Goal: Information Seeking & Learning: Check status

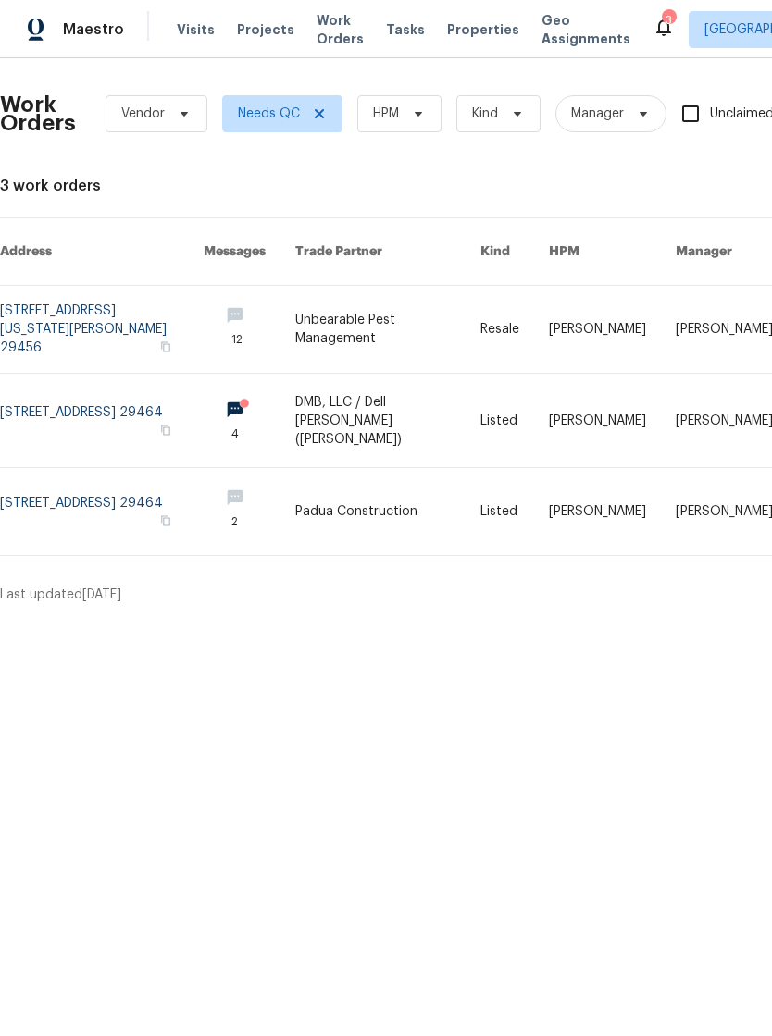
click at [326, 24] on span "Work Orders" at bounding box center [339, 29] width 47 height 37
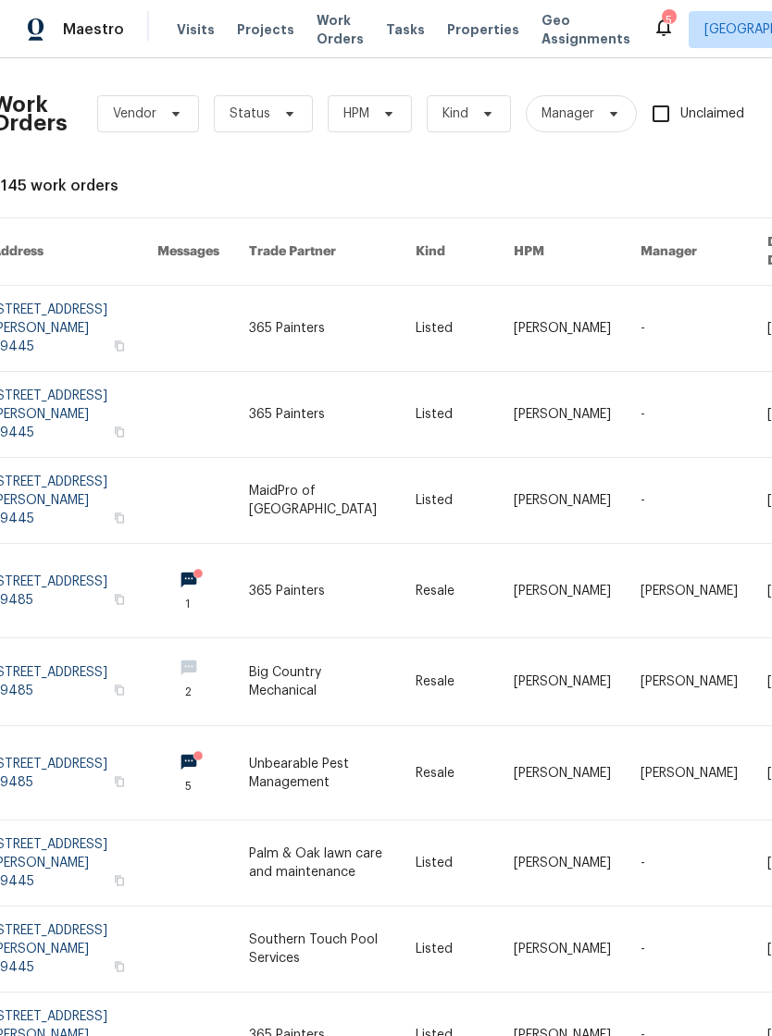
scroll to position [0, 6]
click at [89, 372] on link at bounding box center [77, 414] width 166 height 85
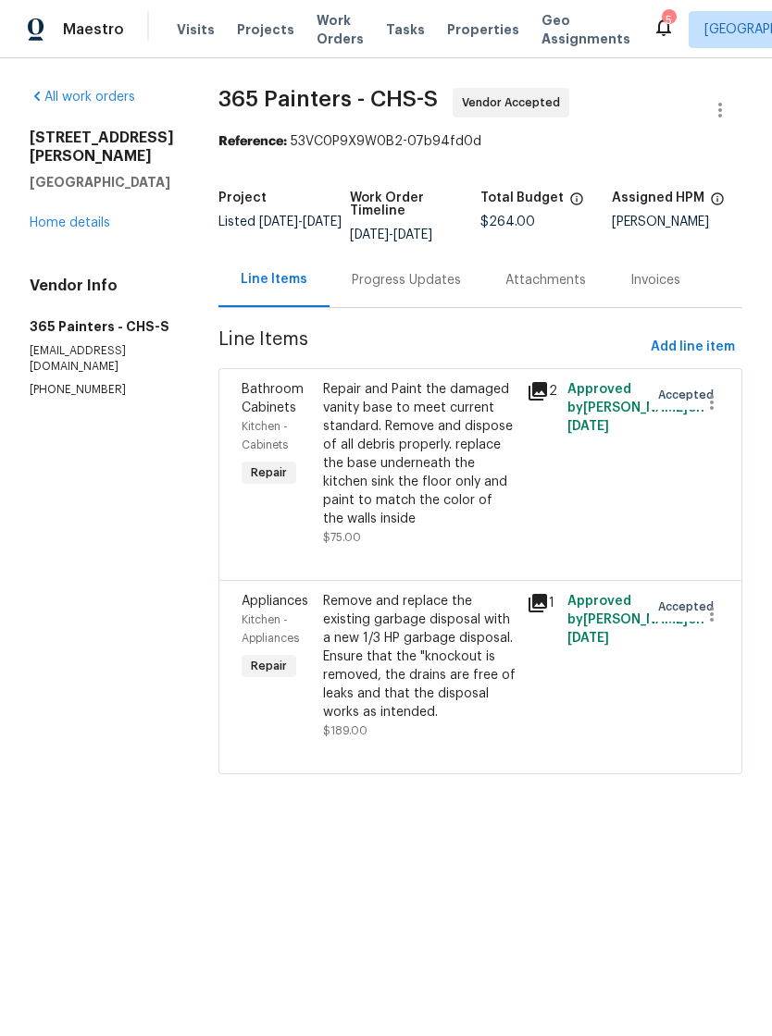
click at [367, 272] on div "Progress Updates" at bounding box center [406, 280] width 109 height 19
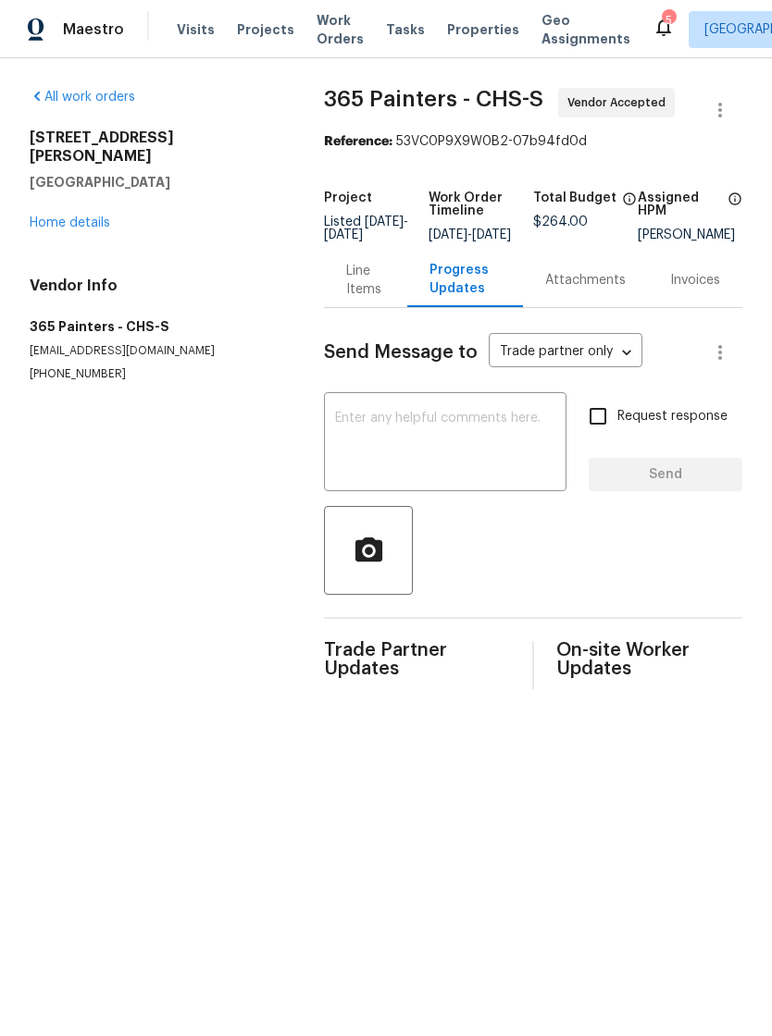
click at [451, 397] on div "Send Message to Trade partner only Trade partner only ​ x ​ Request response Se…" at bounding box center [533, 498] width 418 height 381
click at [454, 434] on textarea at bounding box center [445, 444] width 220 height 65
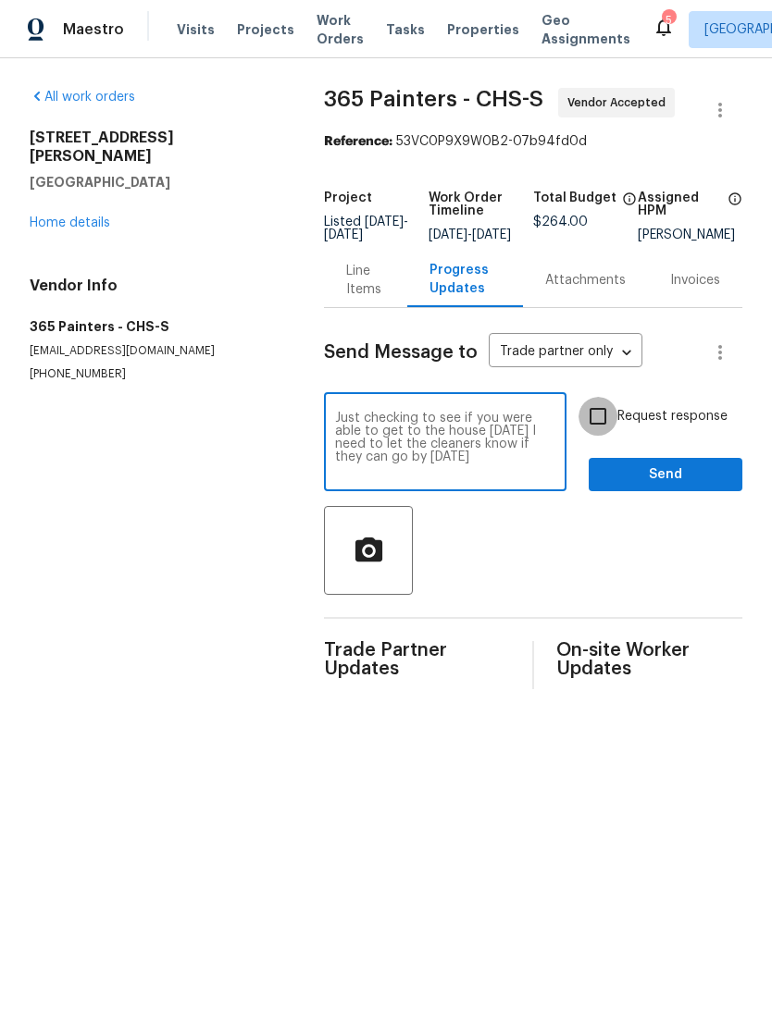
type textarea "Just checking to see if you were able to get to the house today I need to let t…"
click at [600, 426] on input "Request response" at bounding box center [597, 416] width 39 height 39
checkbox input "true"
click at [651, 487] on span "Send" at bounding box center [665, 475] width 124 height 23
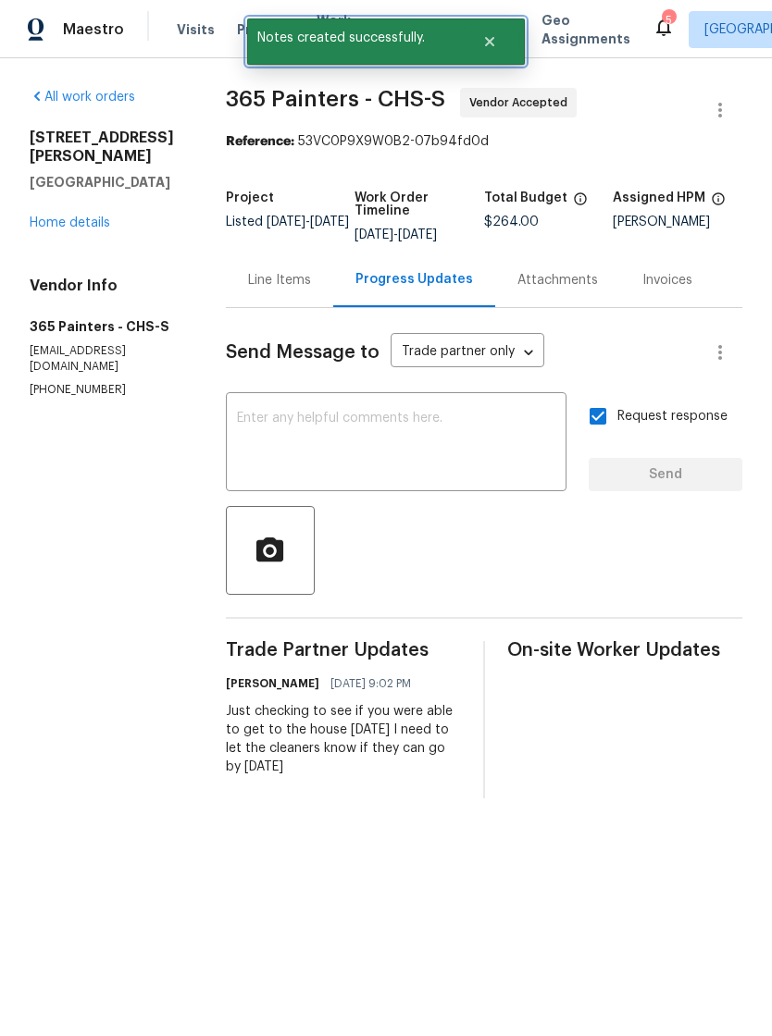
click at [483, 41] on icon "Close" at bounding box center [489, 41] width 15 height 15
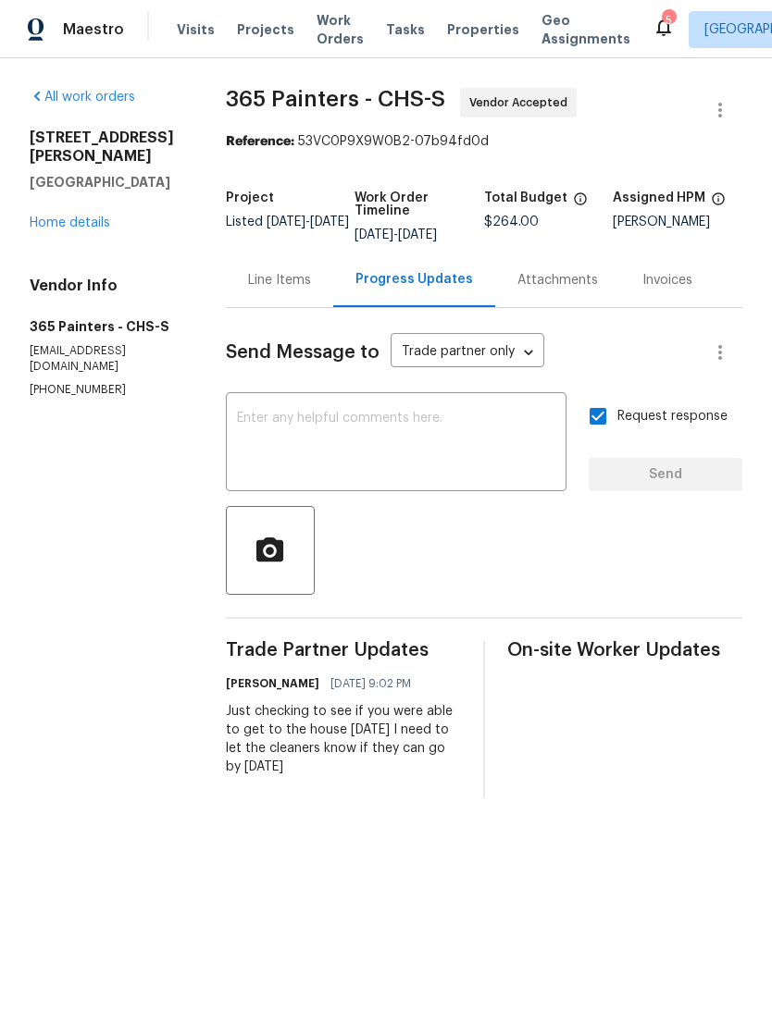
click at [450, 30] on span "Properties" at bounding box center [483, 29] width 72 height 19
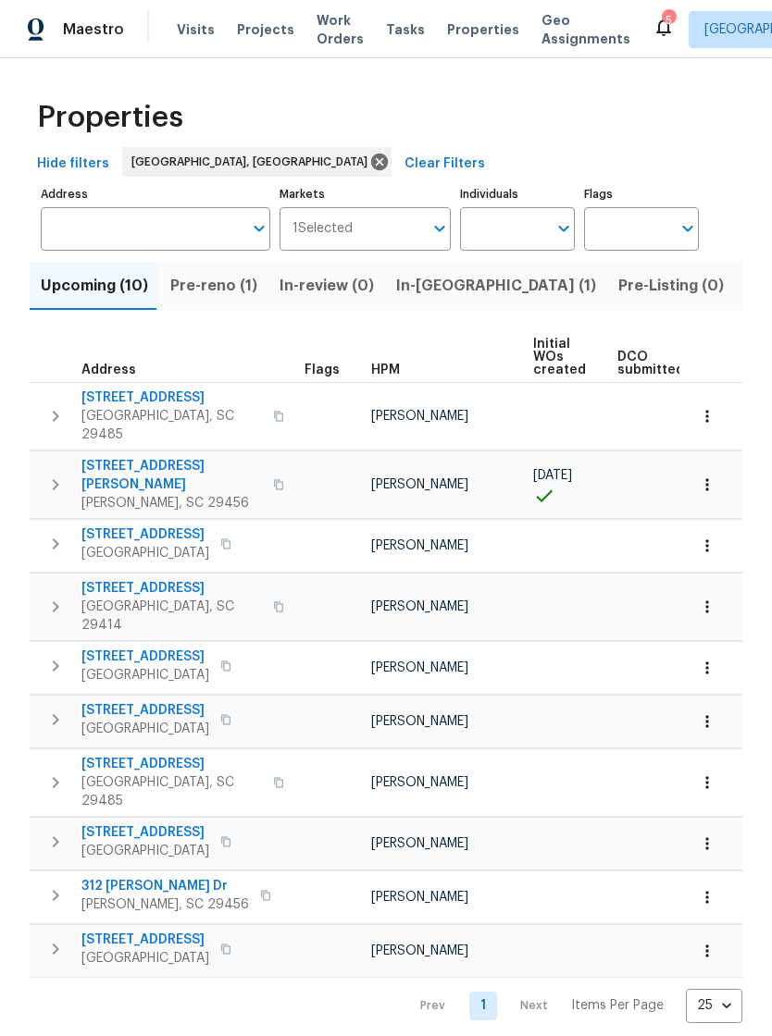
click at [746, 287] on span "Listed (6)" at bounding box center [781, 286] width 70 height 26
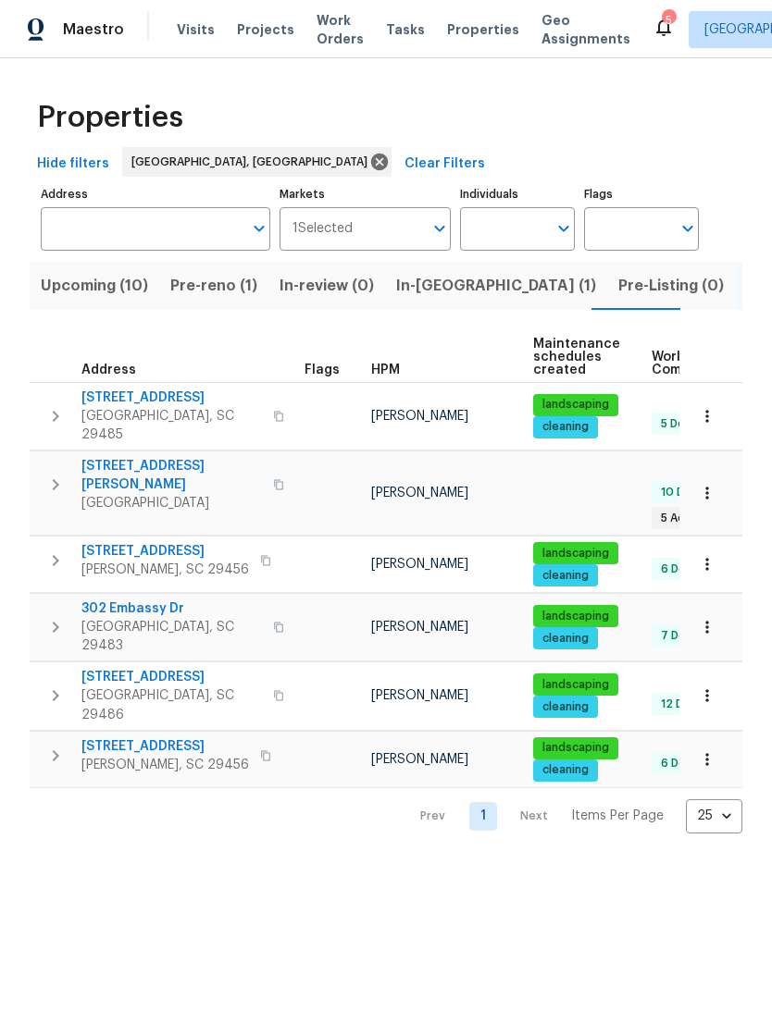
click at [156, 668] on span "350 Oak Park St" at bounding box center [171, 677] width 180 height 19
click at [110, 292] on span "Upcoming (10)" at bounding box center [94, 286] width 107 height 26
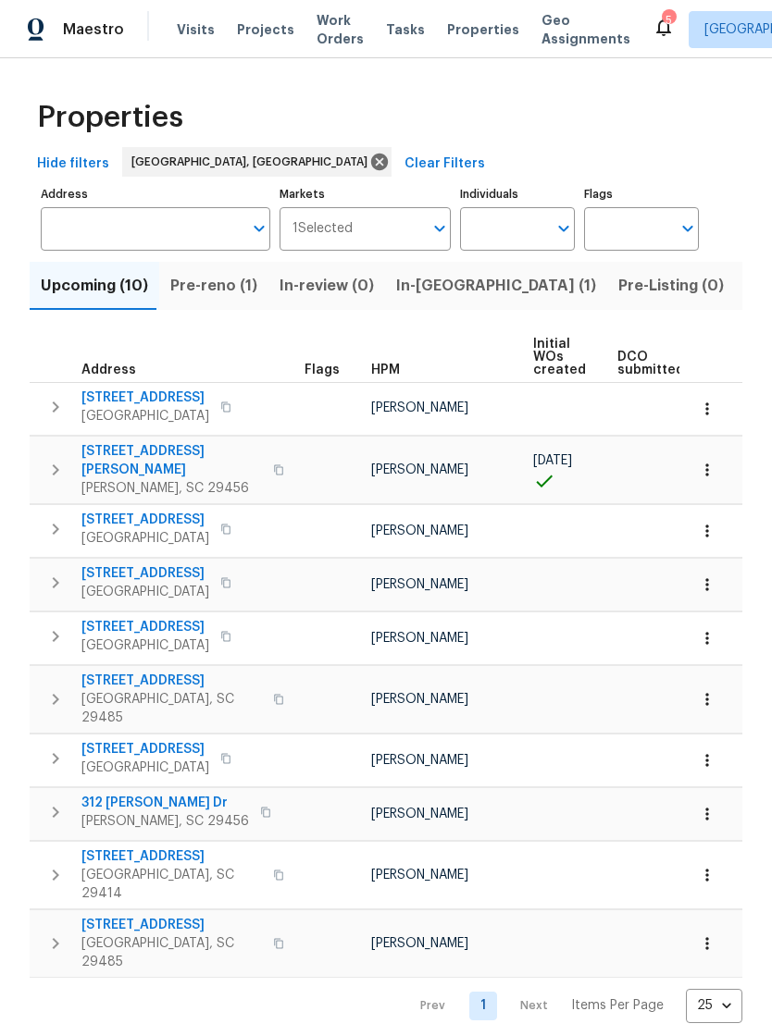
click at [89, 740] on span "8249 Longridge Rd" at bounding box center [145, 749] width 128 height 19
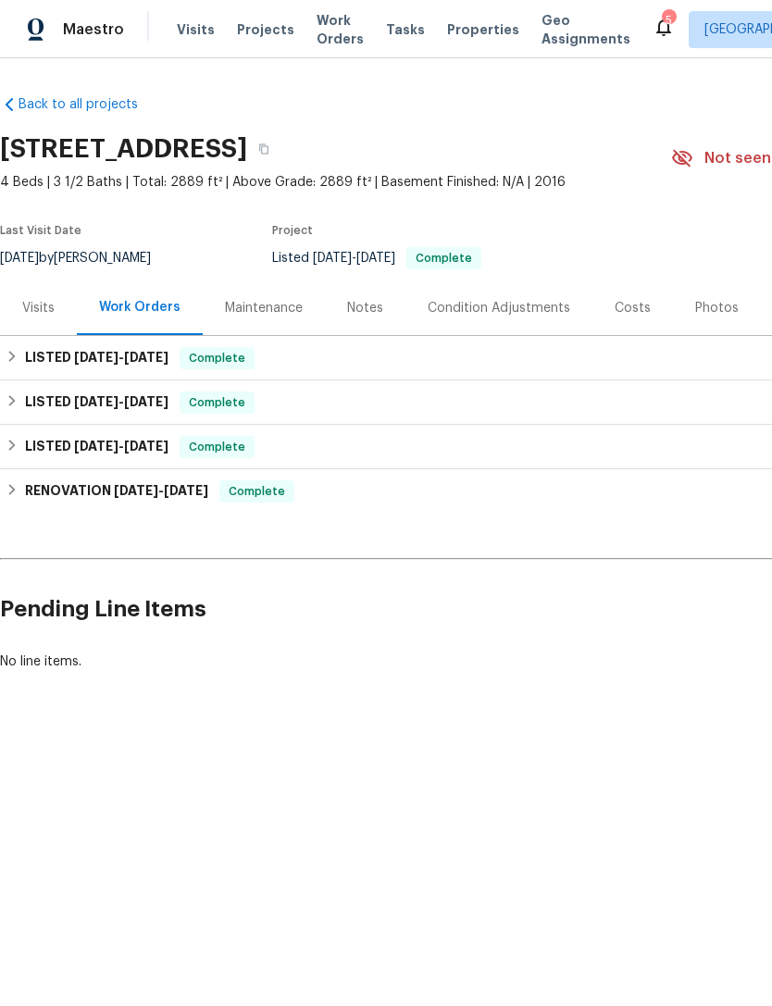
click at [454, 36] on span "Properties" at bounding box center [483, 29] width 72 height 19
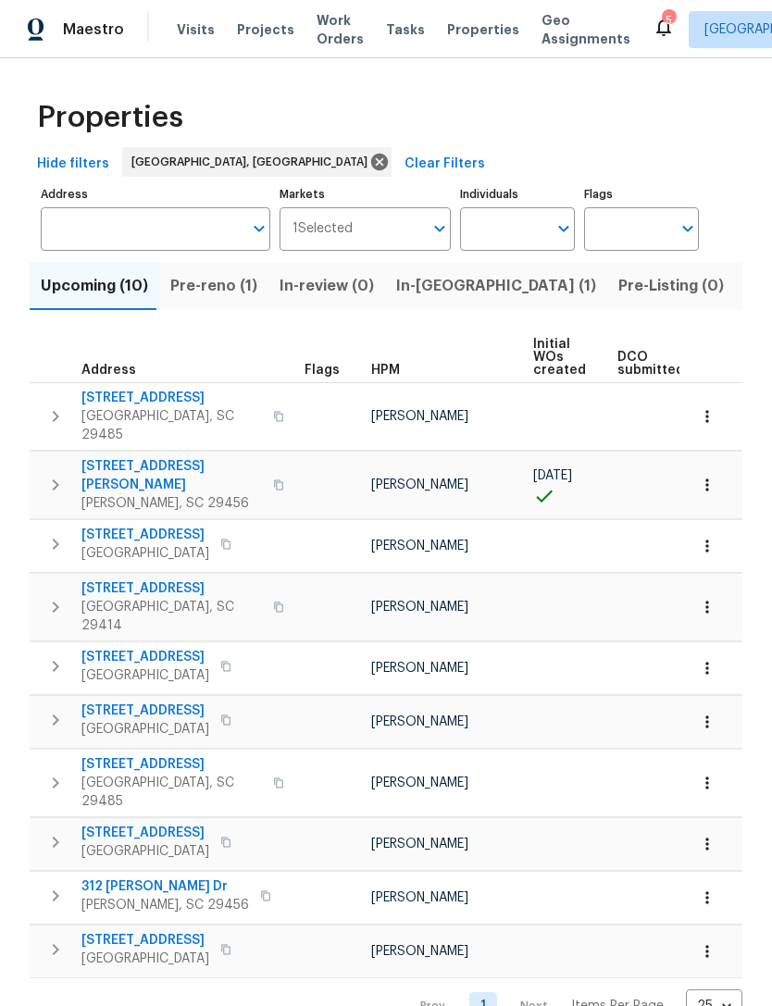
click at [746, 287] on span "Listed (6)" at bounding box center [781, 286] width 70 height 26
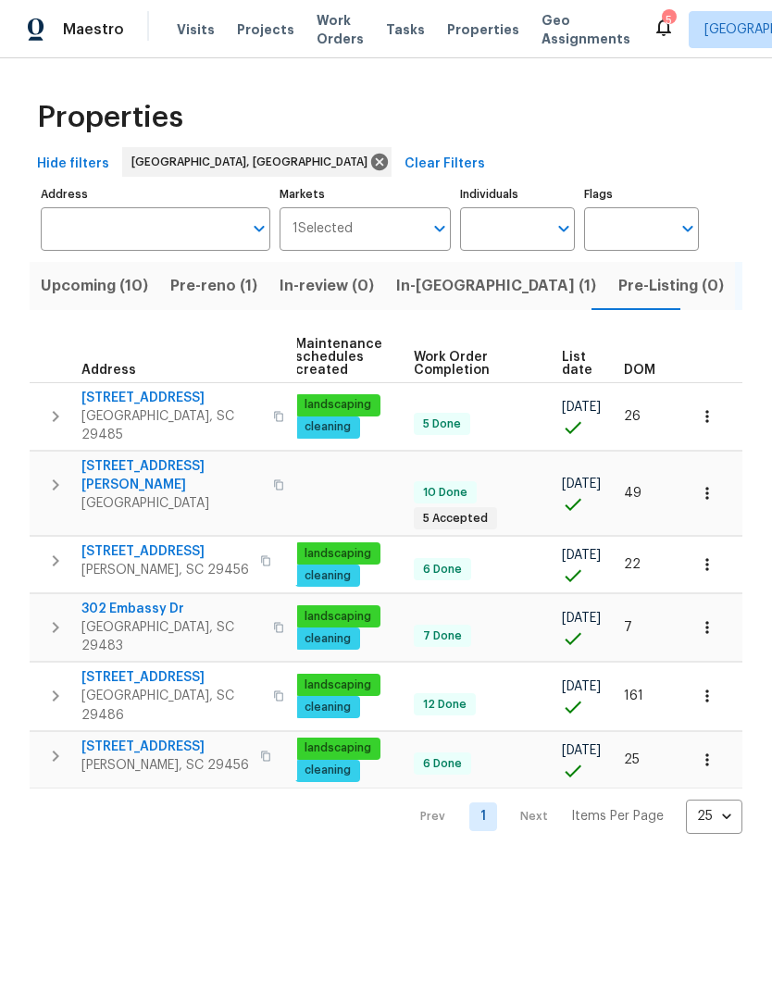
scroll to position [0, 238]
click at [711, 686] on icon "button" at bounding box center [707, 695] width 19 height 19
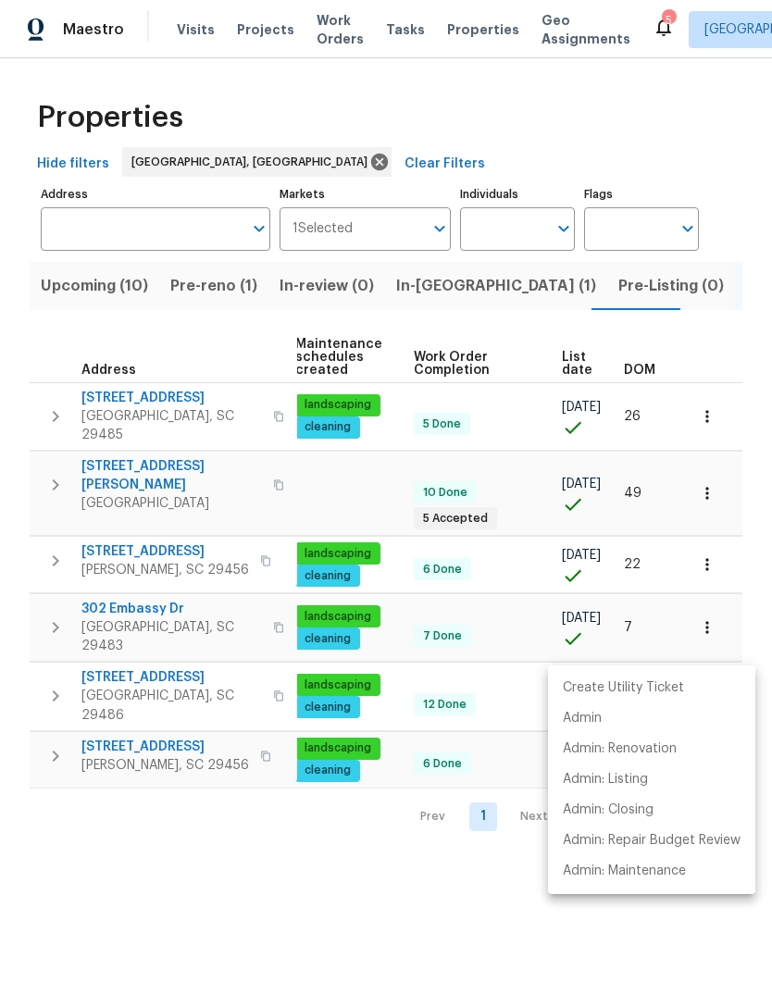
click at [299, 838] on div at bounding box center [386, 503] width 772 height 1006
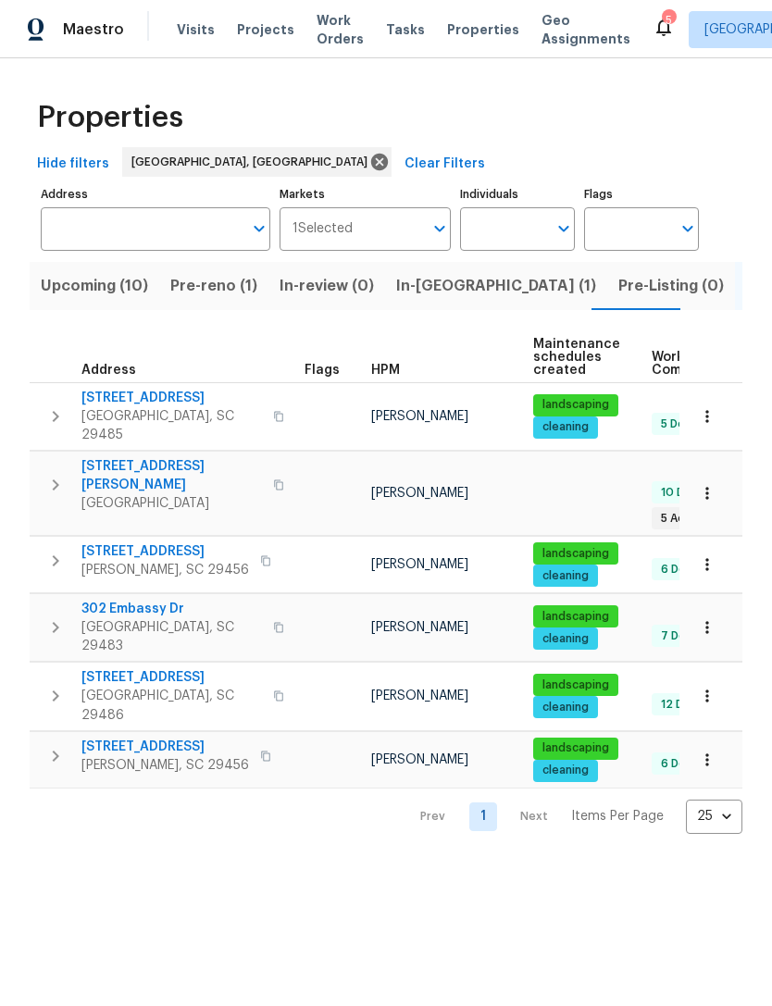
scroll to position [0, 0]
click at [165, 668] on span "[STREET_ADDRESS]" at bounding box center [171, 677] width 180 height 19
click at [713, 675] on button "button" at bounding box center [706, 695] width 41 height 41
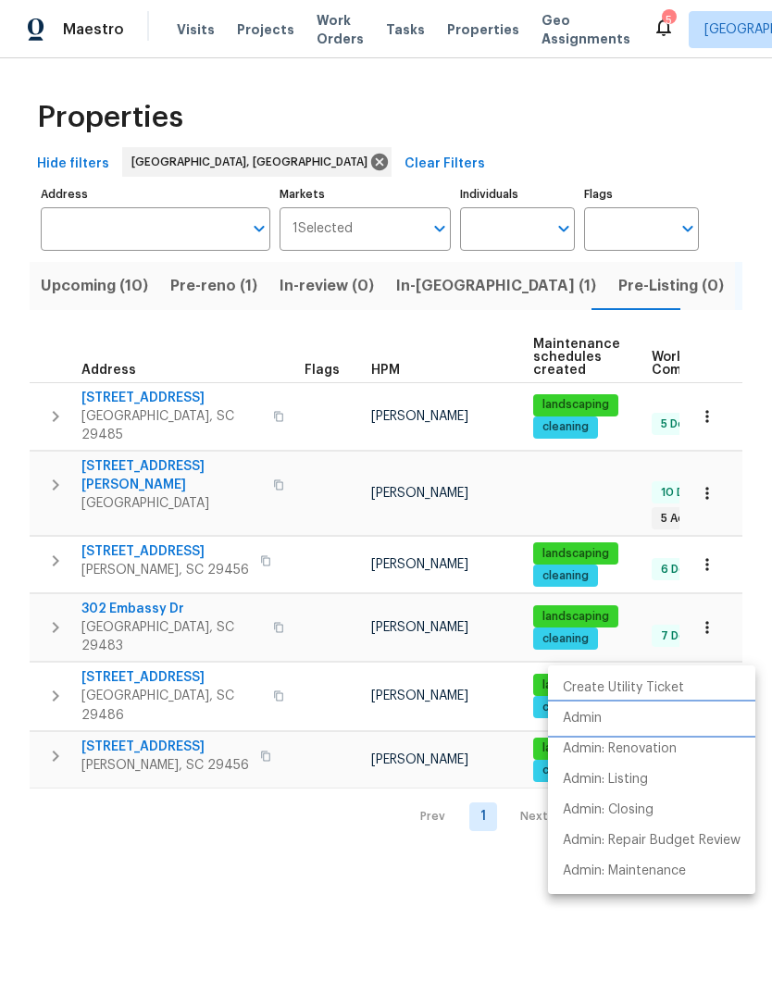
click at [601, 713] on p "Admin" at bounding box center [581, 718] width 39 height 19
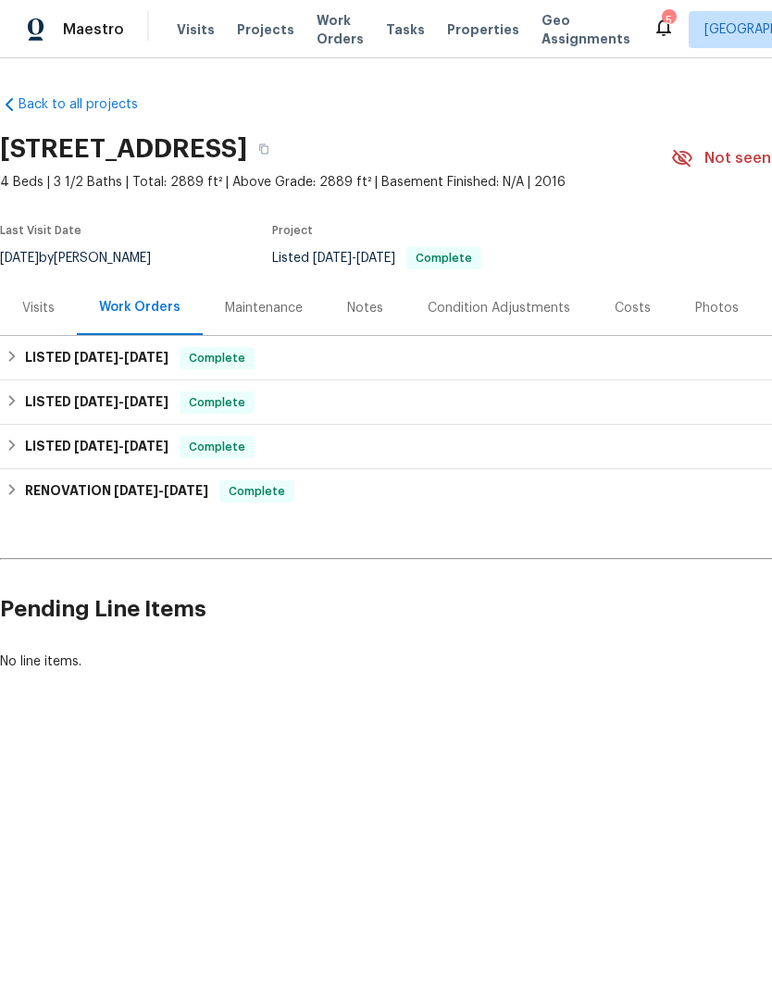
click at [710, 316] on div "Photos" at bounding box center [716, 308] width 43 height 19
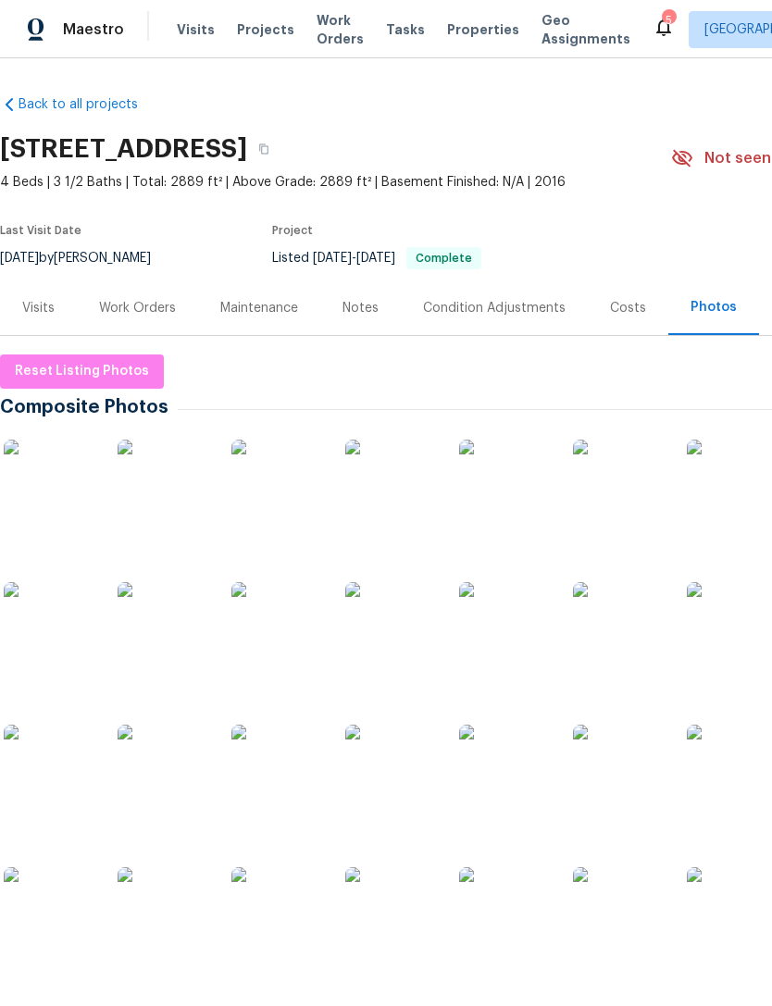
click at [411, 757] on img at bounding box center [391, 770] width 93 height 93
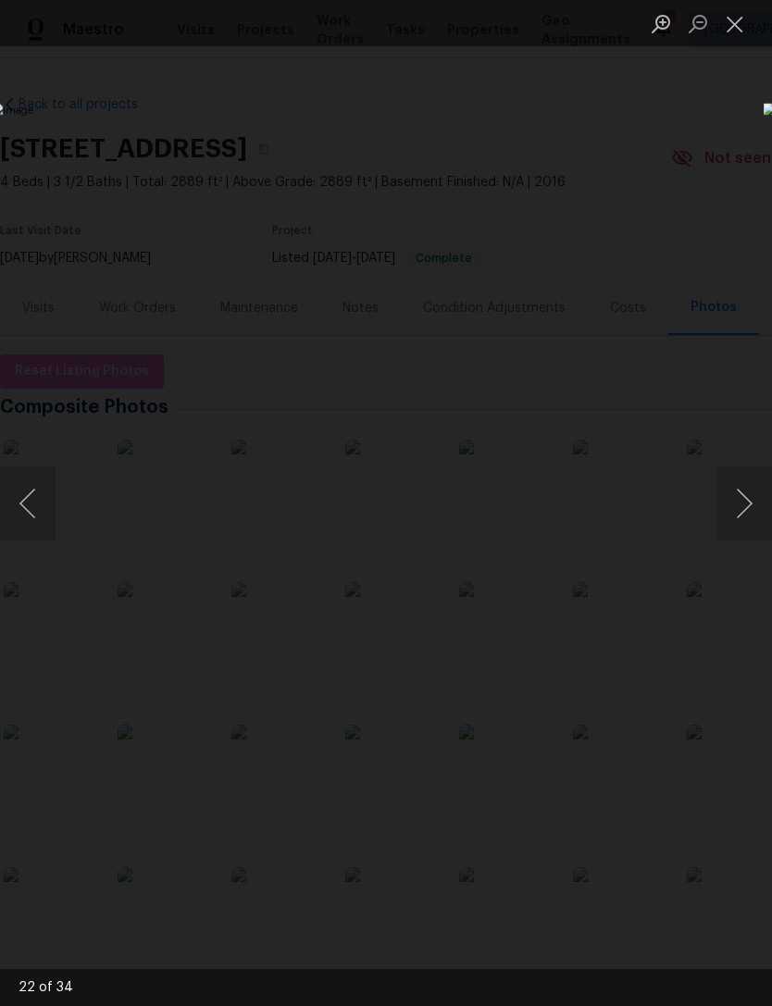
click at [734, 508] on button "Next image" at bounding box center [744, 503] width 56 height 74
click at [23, 511] on button "Previous image" at bounding box center [28, 503] width 56 height 74
click at [30, 507] on button "Previous image" at bounding box center [28, 503] width 56 height 74
click at [723, 20] on button "Close lightbox" at bounding box center [734, 23] width 37 height 32
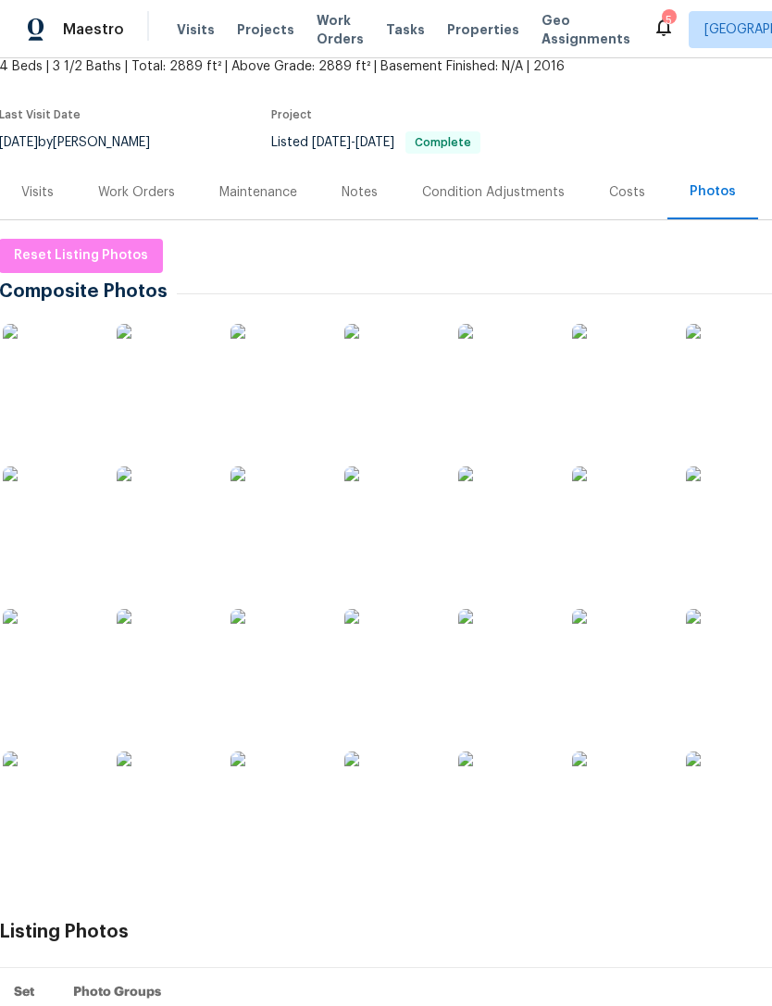
scroll to position [116, 2]
click at [399, 667] on img at bounding box center [389, 655] width 93 height 93
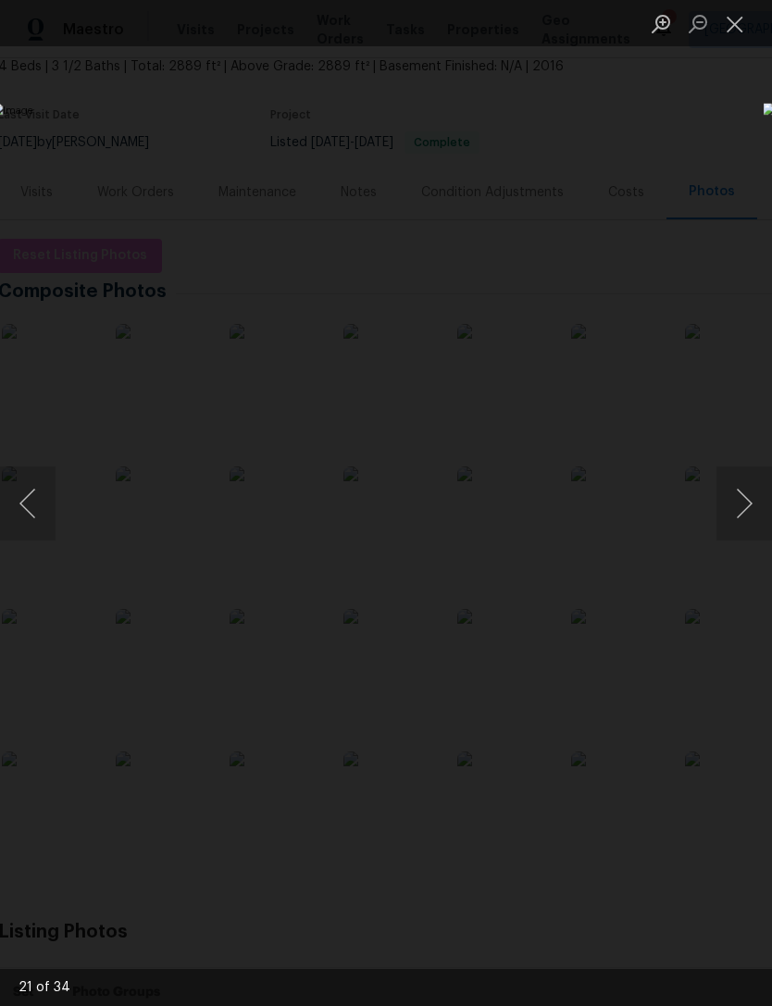
click at [745, 491] on button "Next image" at bounding box center [744, 503] width 56 height 74
click at [725, 34] on button "Close lightbox" at bounding box center [734, 23] width 37 height 32
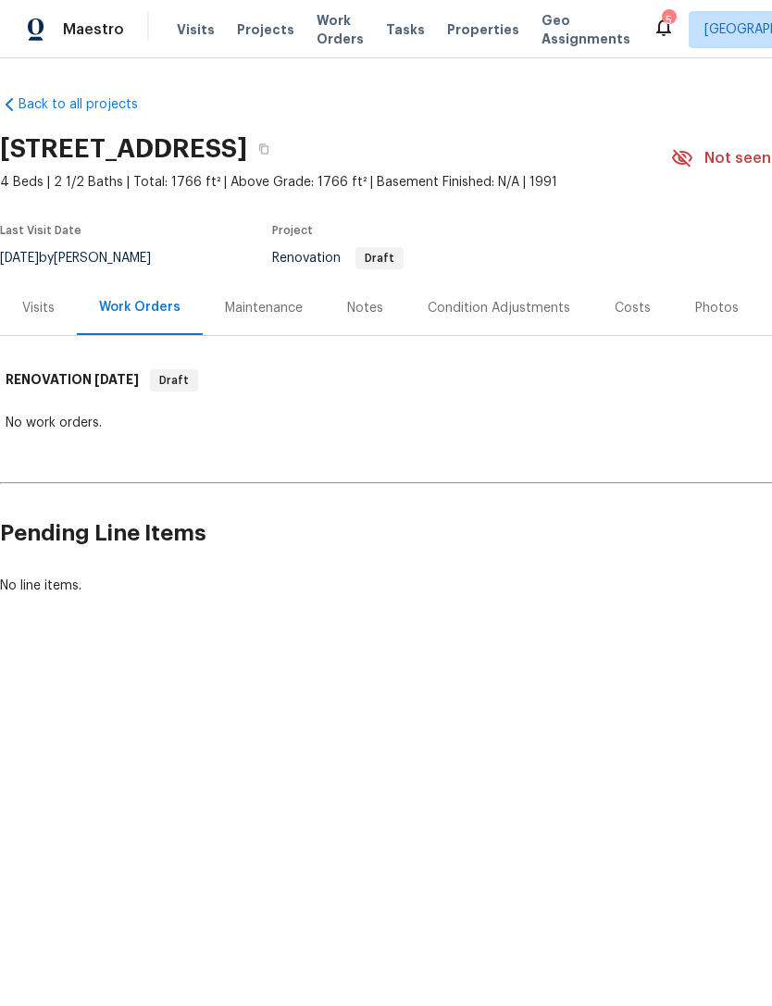
click at [501, 312] on div "Condition Adjustments" at bounding box center [498, 308] width 142 height 19
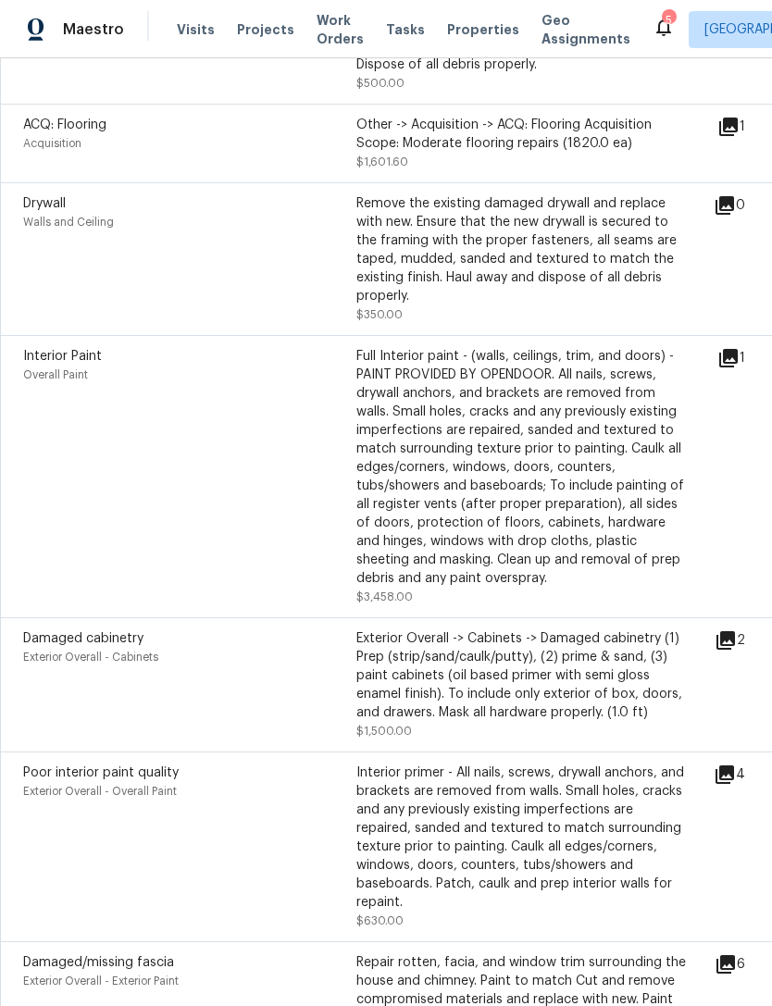
scroll to position [561, 0]
click at [734, 764] on icon at bounding box center [724, 773] width 19 height 19
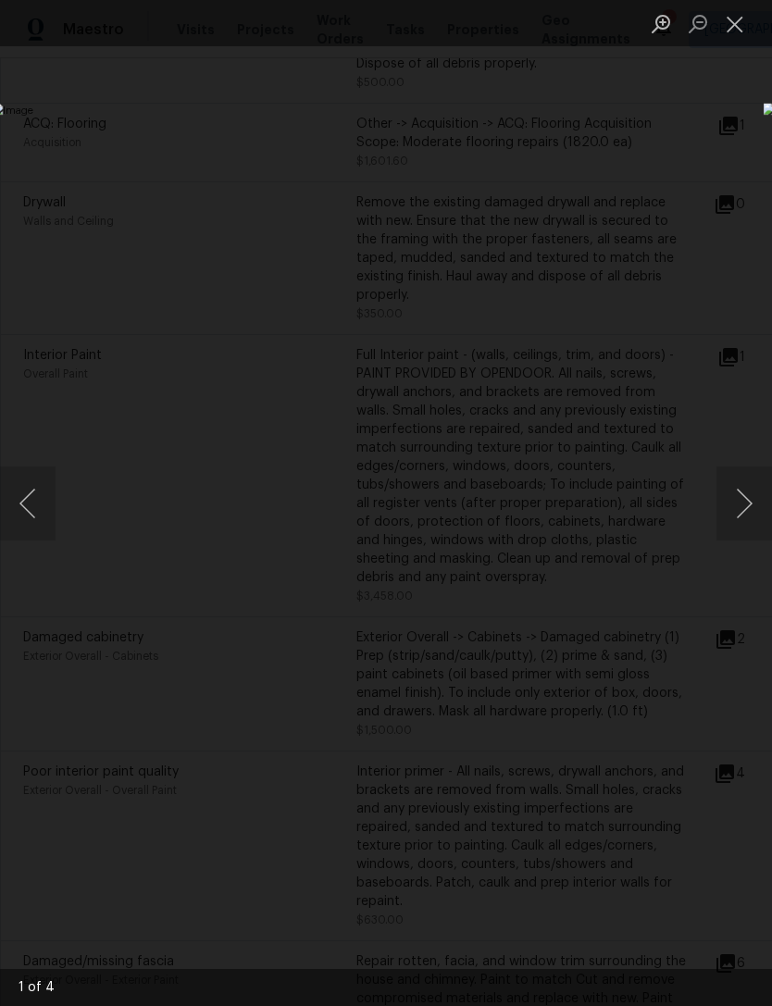
click at [744, 506] on button "Next image" at bounding box center [744, 503] width 56 height 74
click at [742, 506] on button "Next image" at bounding box center [744, 503] width 56 height 74
click at [745, 507] on button "Next image" at bounding box center [744, 503] width 56 height 74
click at [748, 9] on button "Close lightbox" at bounding box center [734, 23] width 37 height 32
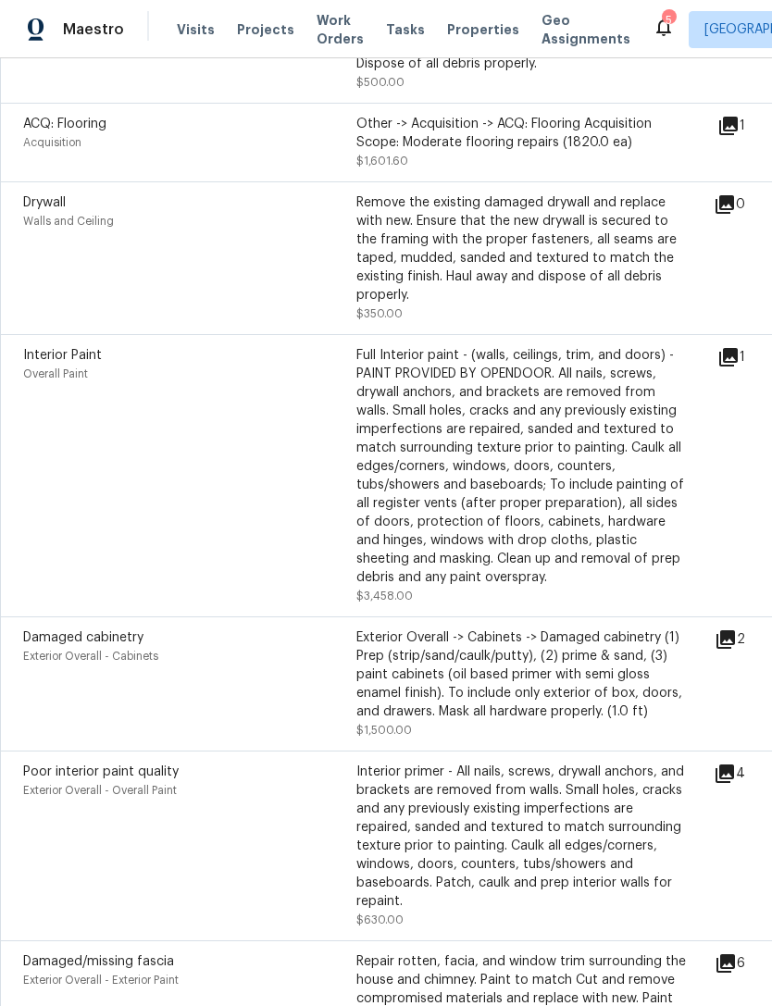
click at [192, 21] on span "Visits" at bounding box center [196, 29] width 38 height 19
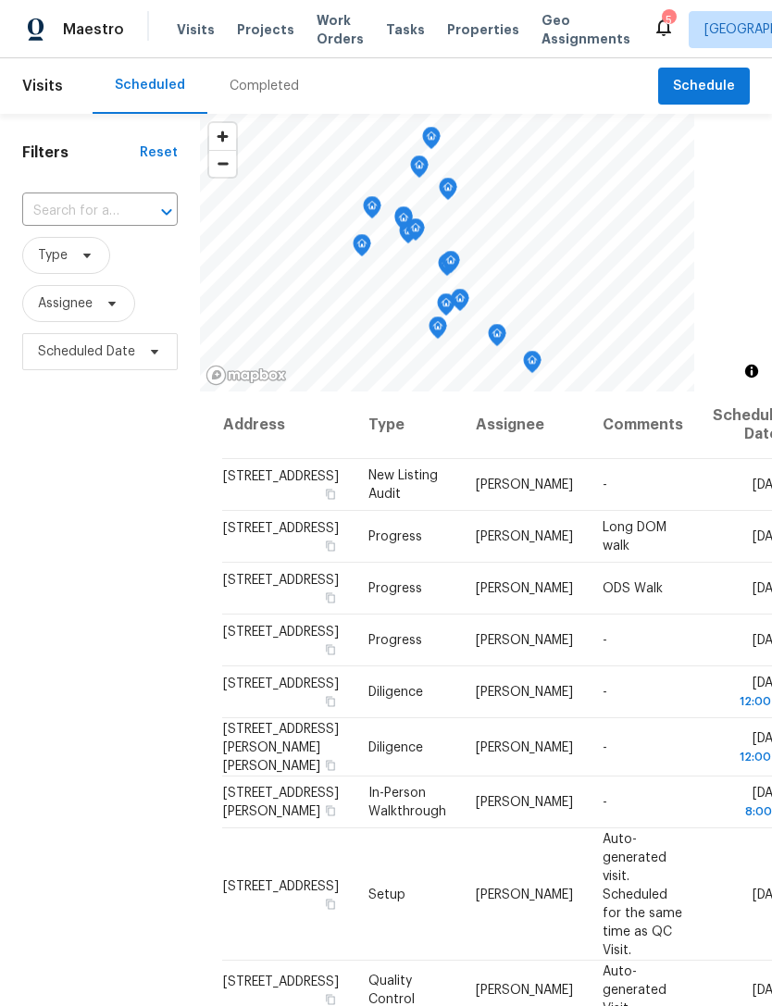
click at [447, 32] on span "Properties" at bounding box center [483, 29] width 72 height 19
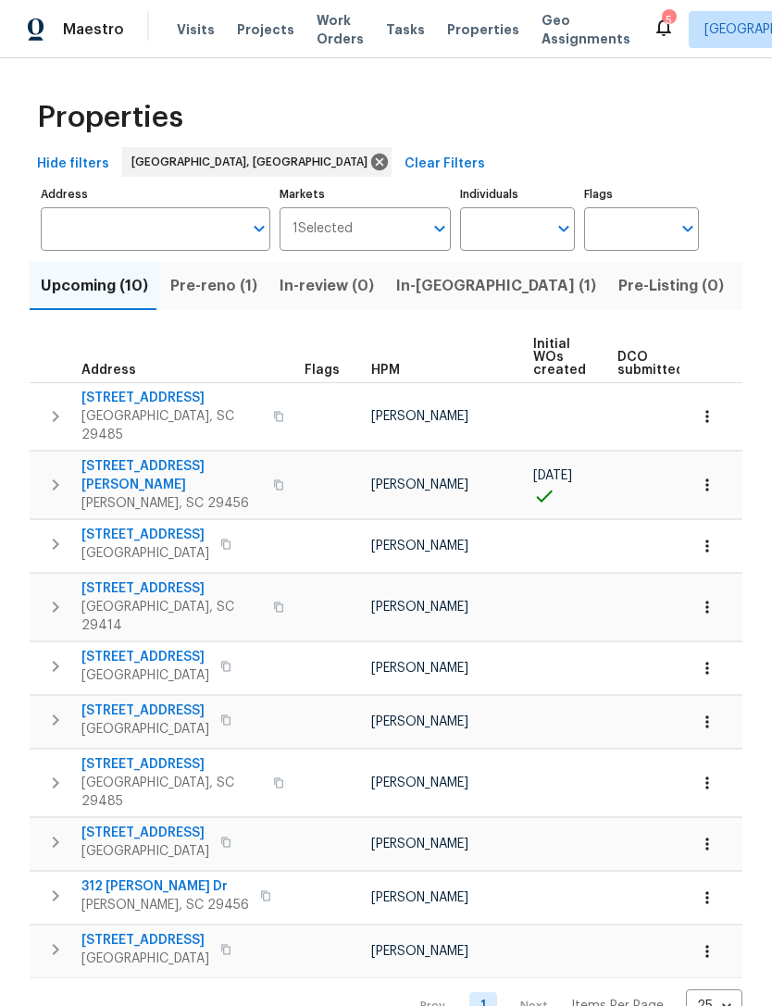
click at [114, 931] on span "[STREET_ADDRESS]" at bounding box center [145, 940] width 128 height 19
click at [102, 823] on span "5443 Kings River Dr" at bounding box center [145, 832] width 128 height 19
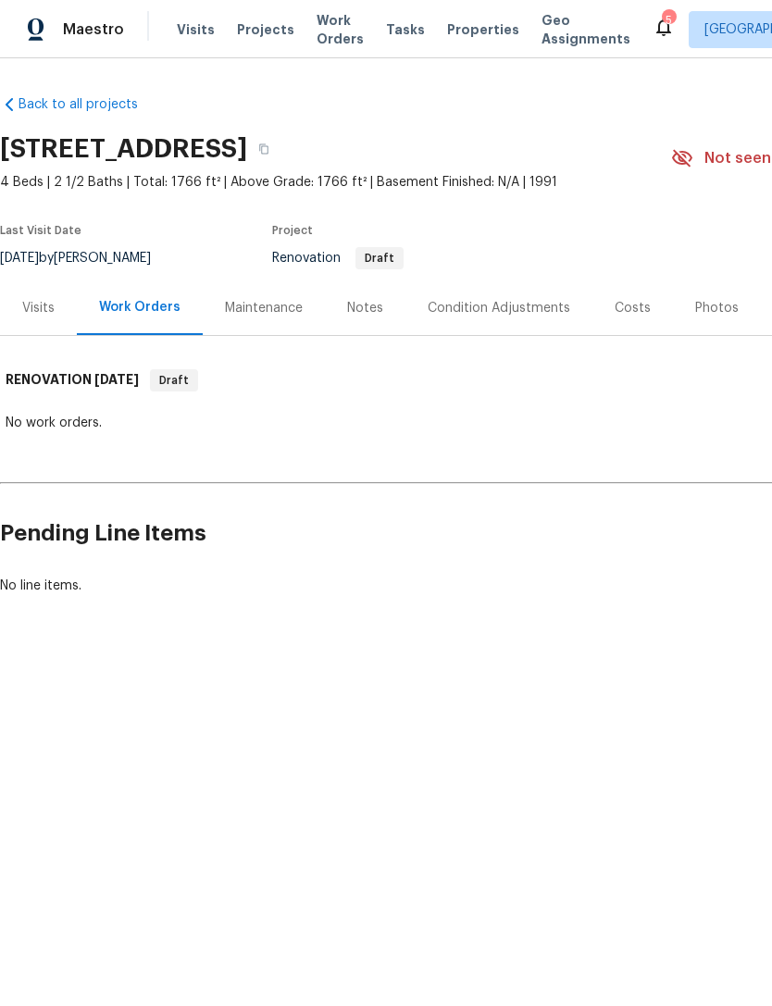
click at [26, 311] on div "Visits" at bounding box center [38, 308] width 32 height 19
click at [31, 315] on div "Visits" at bounding box center [38, 308] width 32 height 19
